Goal: Find contact information: Find contact information

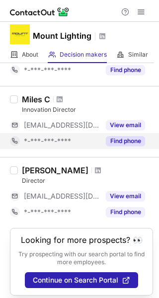
scroll to position [97, 0]
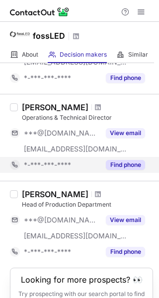
scroll to position [144, 0]
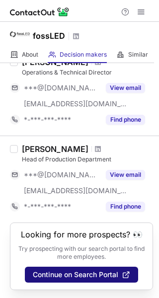
click at [67, 270] on span "Continue on Search Portal" at bounding box center [75, 274] width 85 height 8
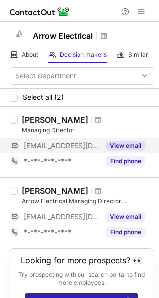
click at [124, 145] on button "View email" at bounding box center [125, 145] width 39 height 10
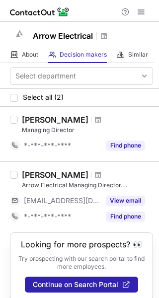
click at [49, 119] on div "Nick Edwards" at bounding box center [55, 120] width 67 height 10
click at [14, 122] on div at bounding box center [14, 120] width 8 height 8
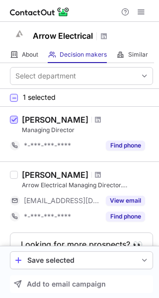
click at [14, 122] on span at bounding box center [14, 120] width 8 height 8
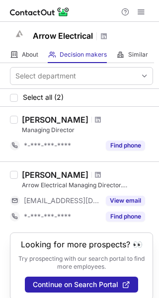
click at [56, 119] on div "Nick Edwards" at bounding box center [55, 120] width 67 height 10
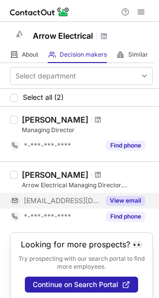
click at [130, 203] on button "View email" at bounding box center [125, 201] width 39 height 10
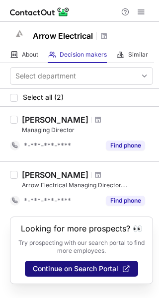
click at [87, 265] on span "Continue on Search Portal" at bounding box center [75, 269] width 85 height 8
